Goal: Task Accomplishment & Management: Complete application form

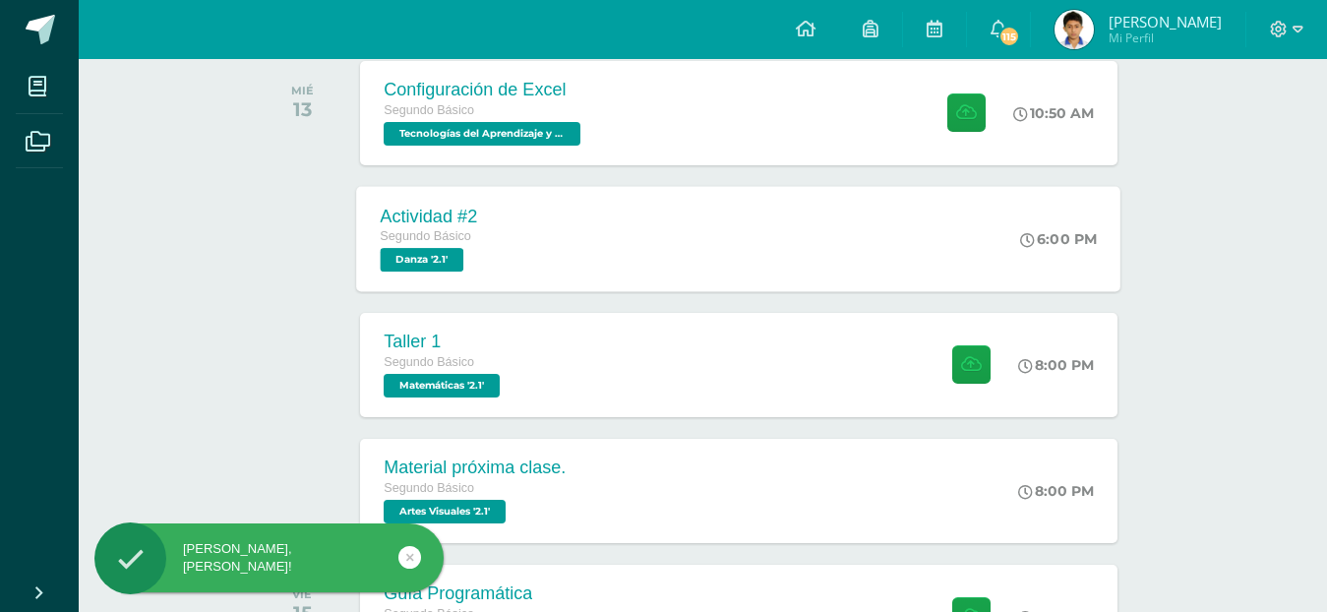
scroll to position [164, 0]
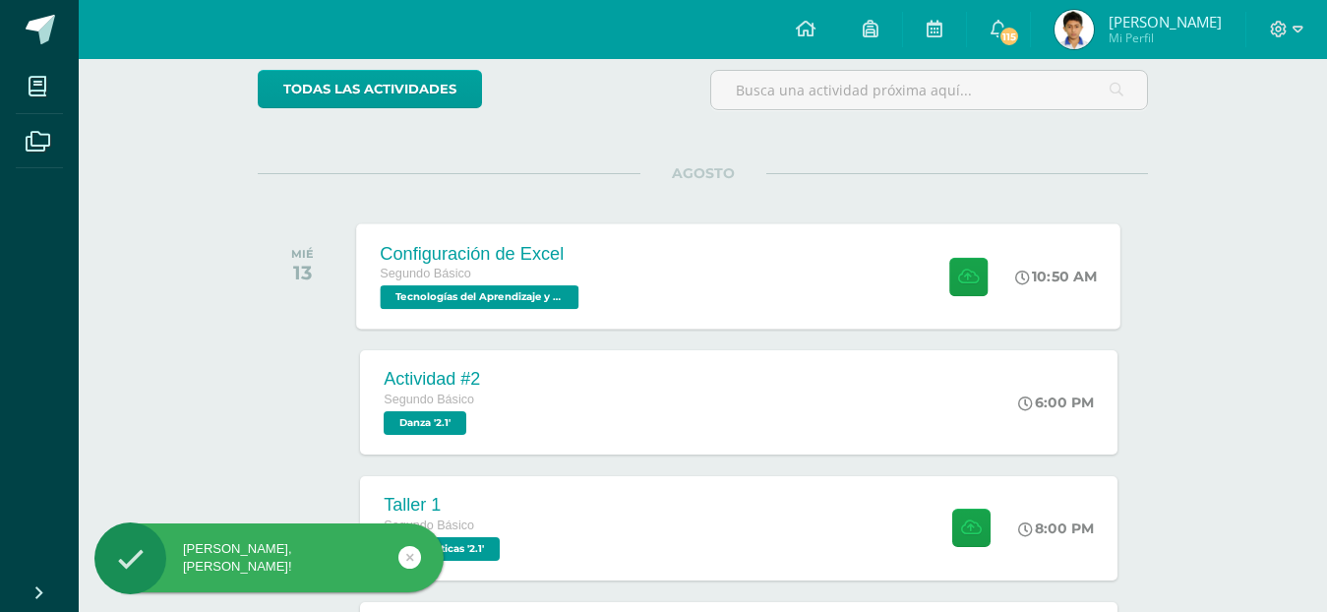
click at [520, 271] on div "Segundo Básico" at bounding box center [483, 275] width 204 height 22
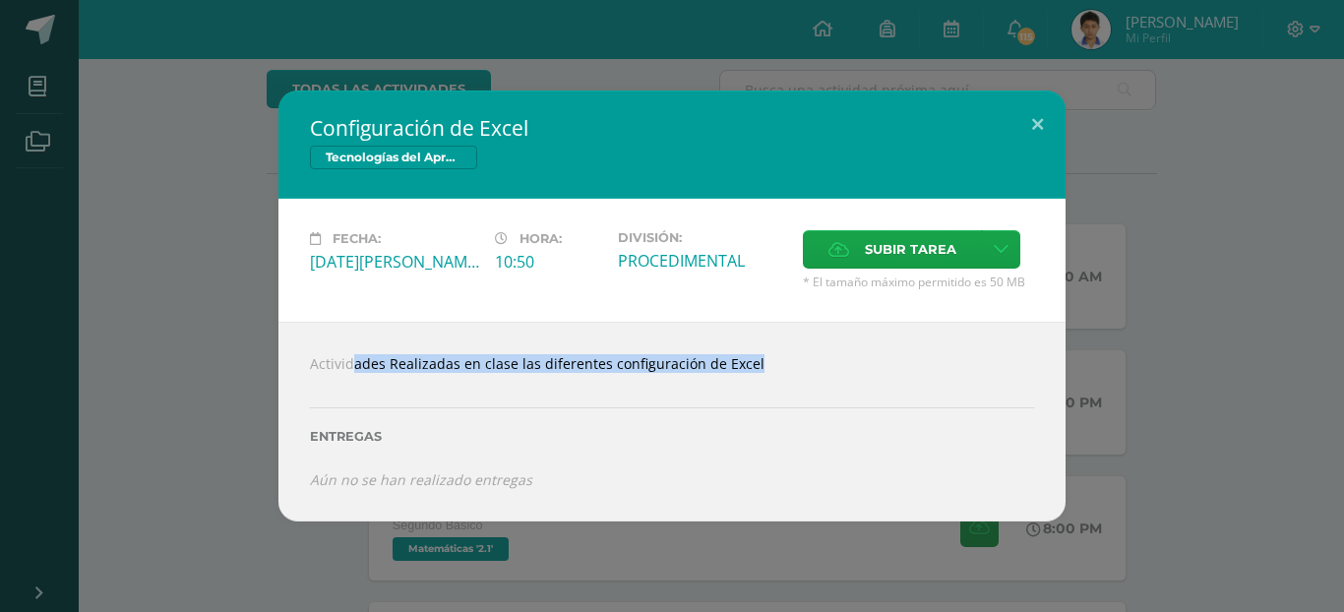
drag, startPoint x: 323, startPoint y: 367, endPoint x: 735, endPoint y: 374, distance: 412.2
click at [735, 374] on div "Actividades Realizadas en clase las diferentes configuración de Excel Entregas …" at bounding box center [671, 421] width 787 height 199
click at [735, 374] on div at bounding box center [672, 381] width 724 height 16
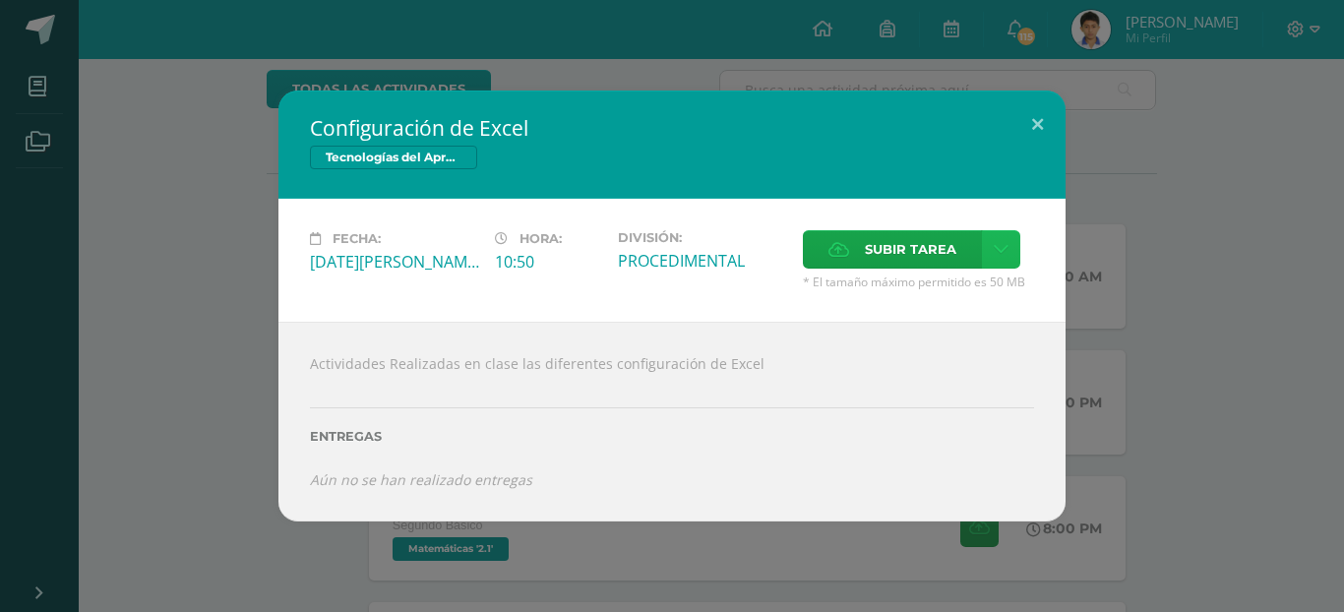
click at [994, 257] on icon at bounding box center [1000, 249] width 15 height 17
drag, startPoint x: 927, startPoint y: 440, endPoint x: 988, endPoint y: 273, distance: 177.4
click at [923, 440] on label "Entregas" at bounding box center [672, 436] width 724 height 15
click at [1047, 135] on button at bounding box center [1037, 123] width 56 height 67
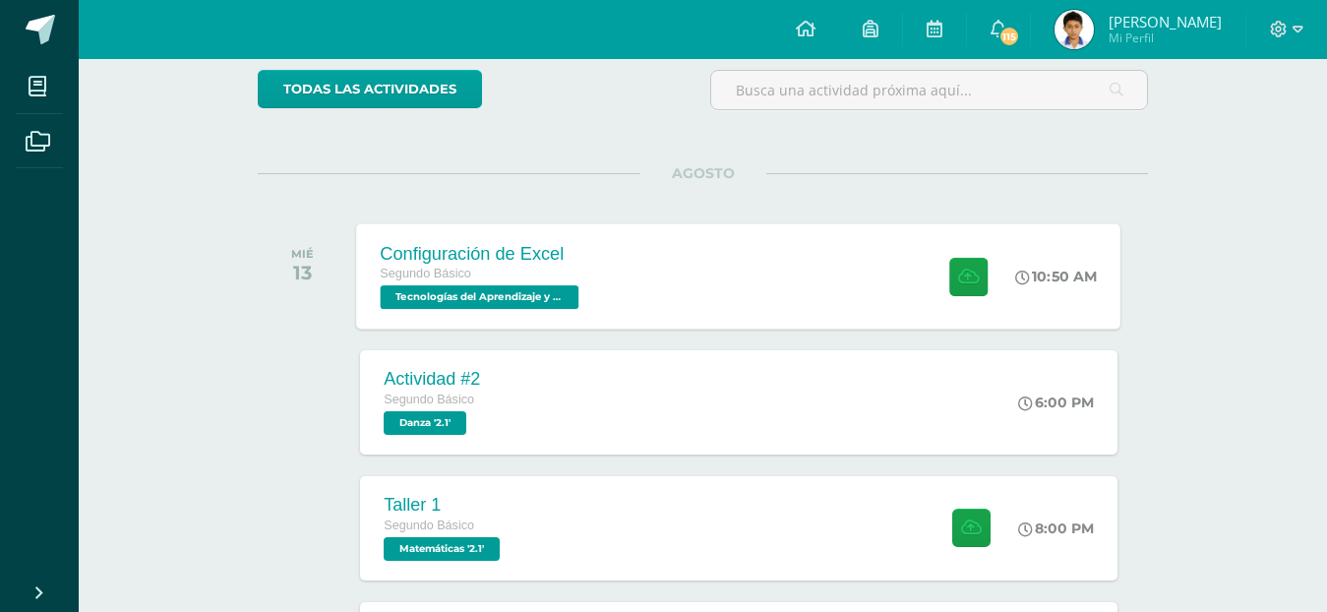
click at [415, 297] on span "Tecnologías del Aprendizaje y la Comunicación '2.1'" at bounding box center [480, 297] width 199 height 24
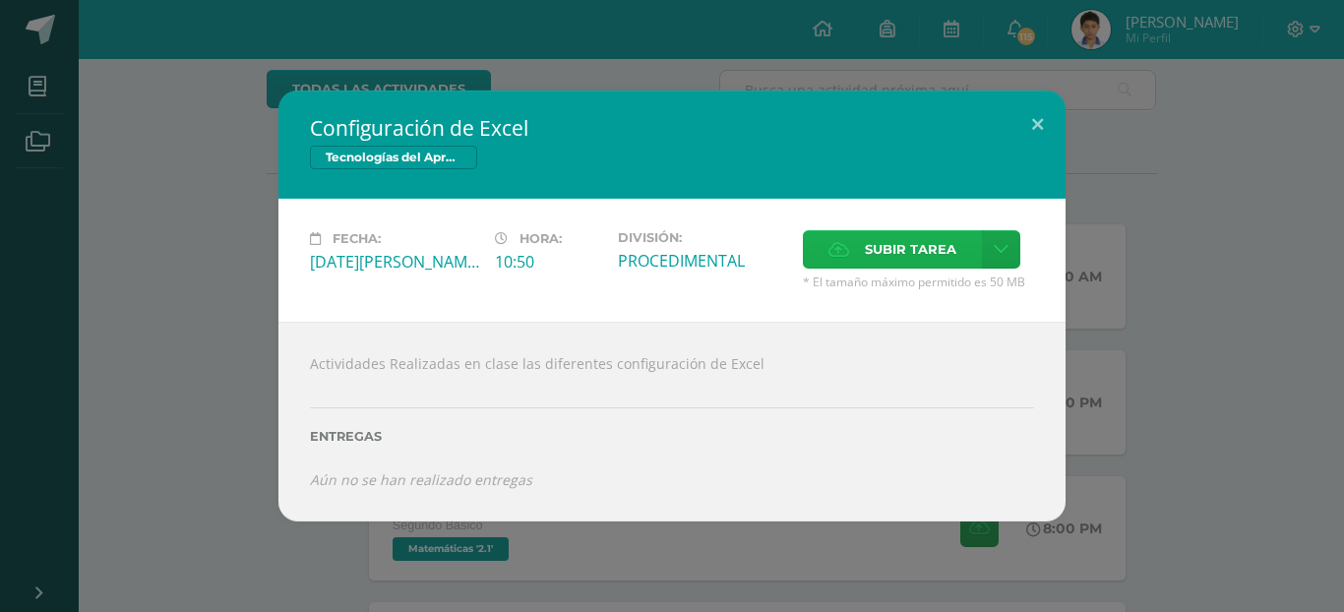
click at [899, 246] on span "Subir tarea" at bounding box center [910, 249] width 91 height 36
click at [0, 0] on input "Subir tarea" at bounding box center [0, 0] width 0 height 0
click at [1028, 118] on button at bounding box center [1037, 123] width 56 height 67
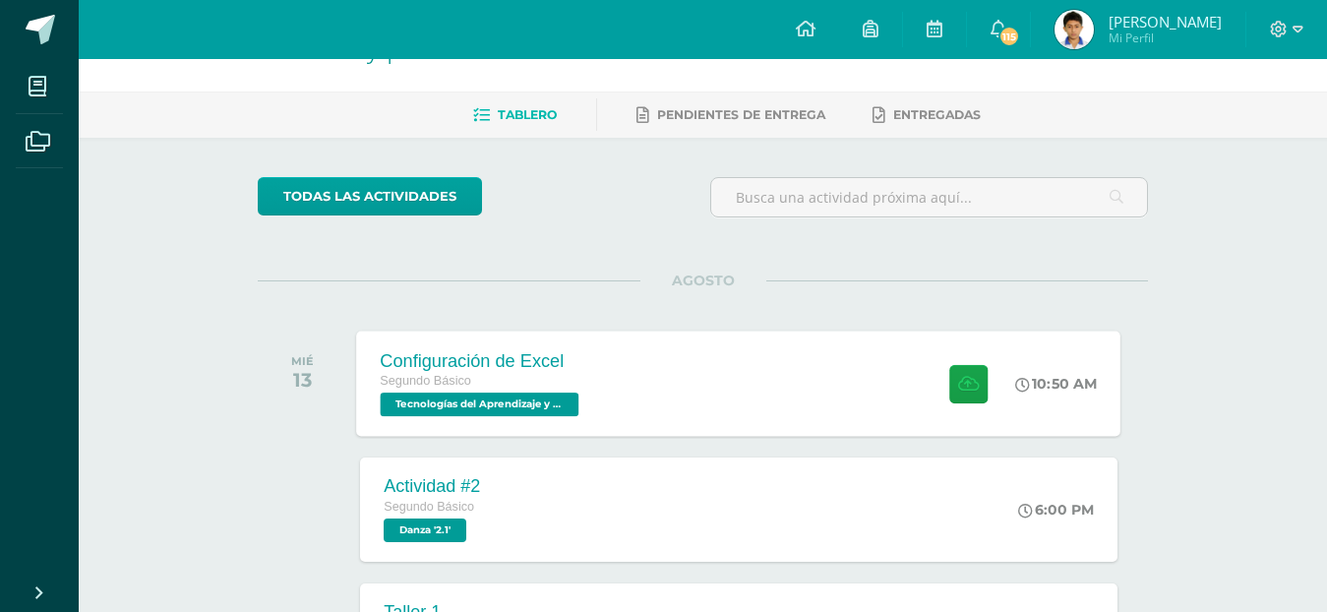
scroll to position [0, 0]
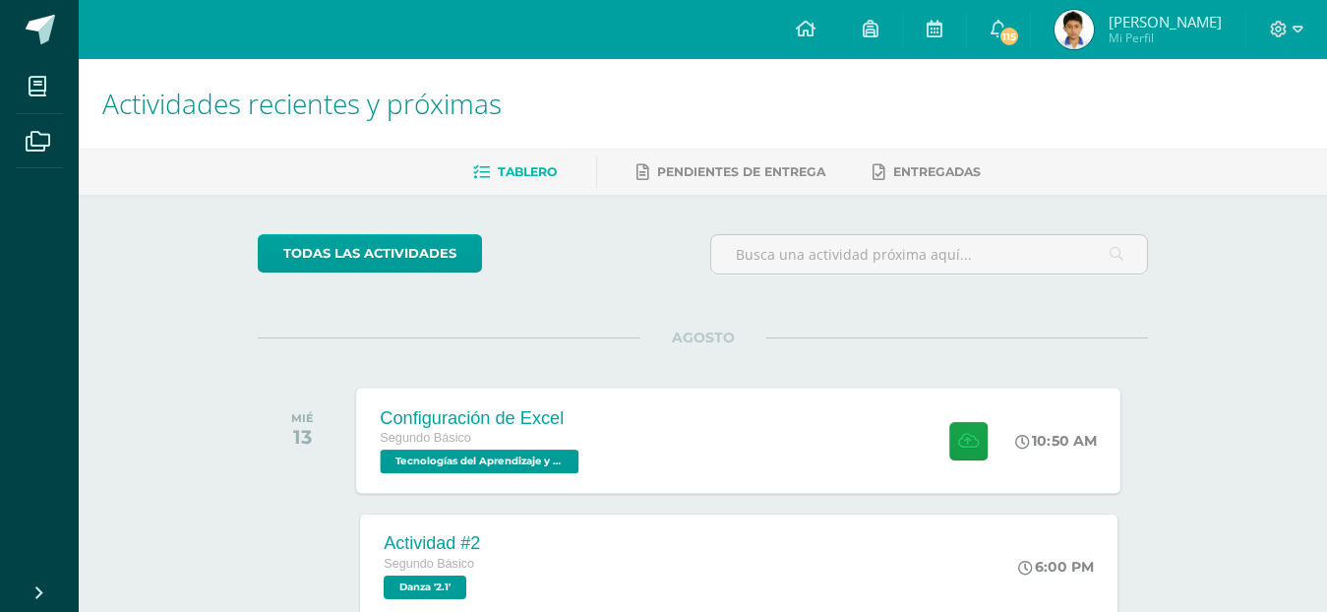
click at [553, 443] on div "Segundo Básico" at bounding box center [483, 439] width 204 height 22
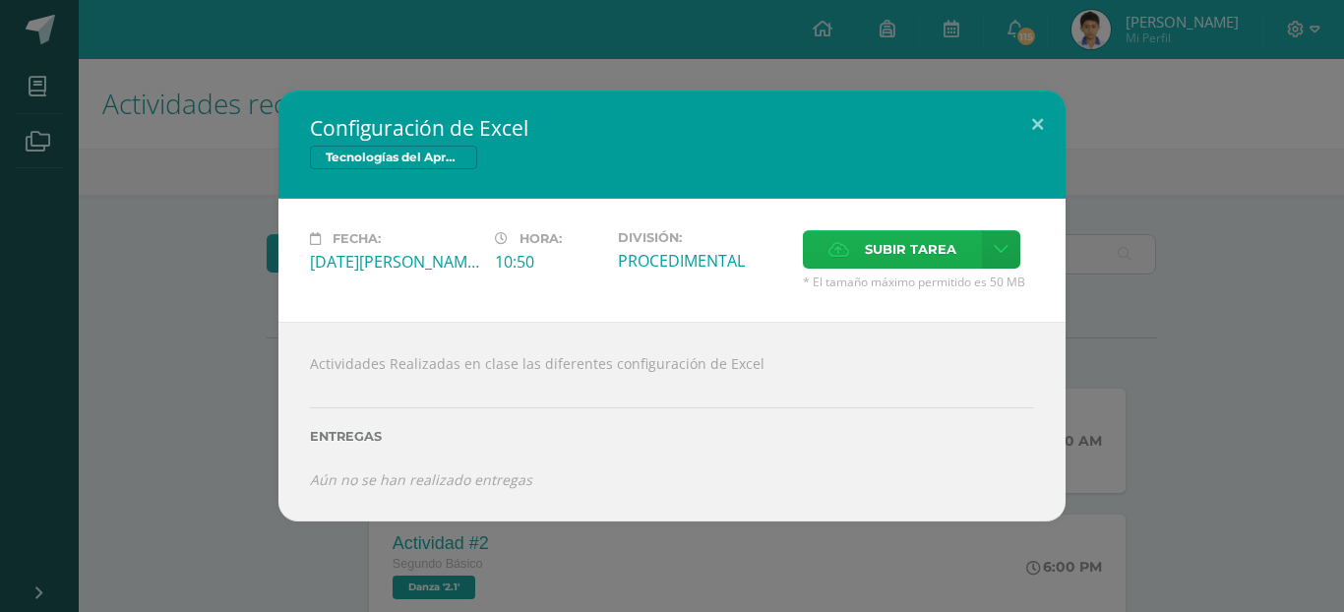
click at [901, 248] on span "Subir tarea" at bounding box center [910, 249] width 91 height 36
click at [0, 0] on input "Subir tarea" at bounding box center [0, 0] width 0 height 0
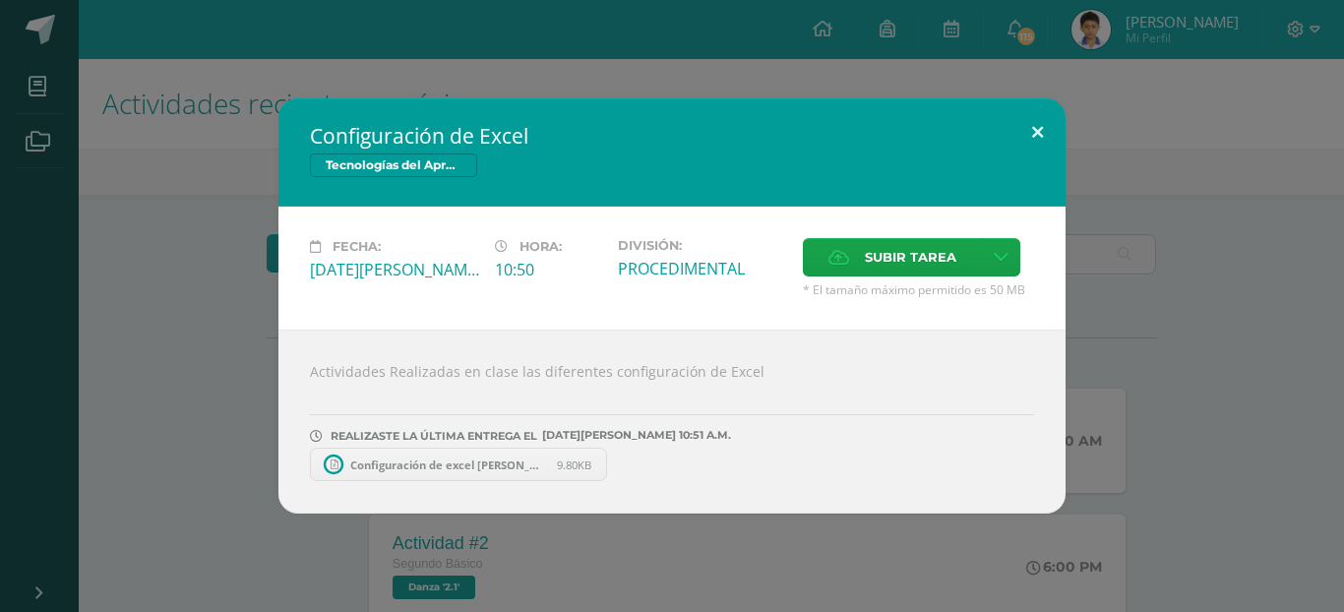
click at [1032, 127] on button at bounding box center [1037, 131] width 56 height 67
